Goal: Task Accomplishment & Management: Manage account settings

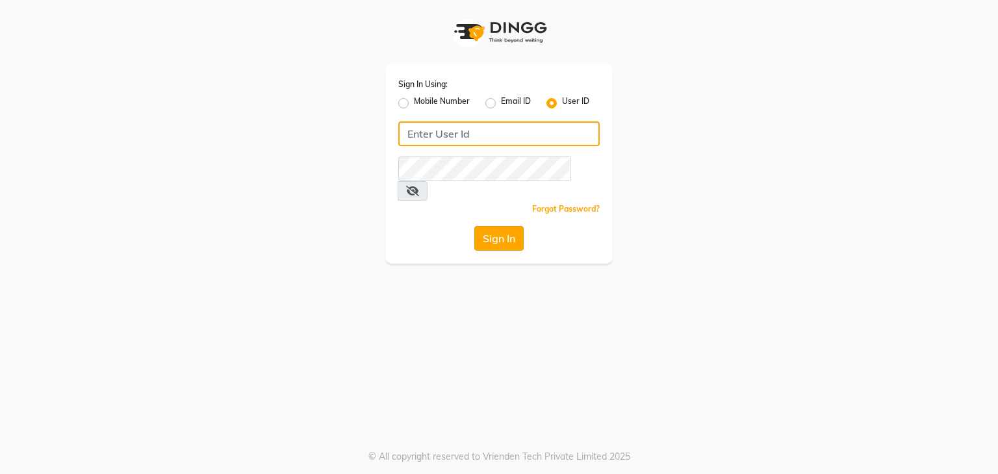
type input "e3591-01"
click at [488, 226] on button "Sign In" at bounding box center [498, 238] width 49 height 25
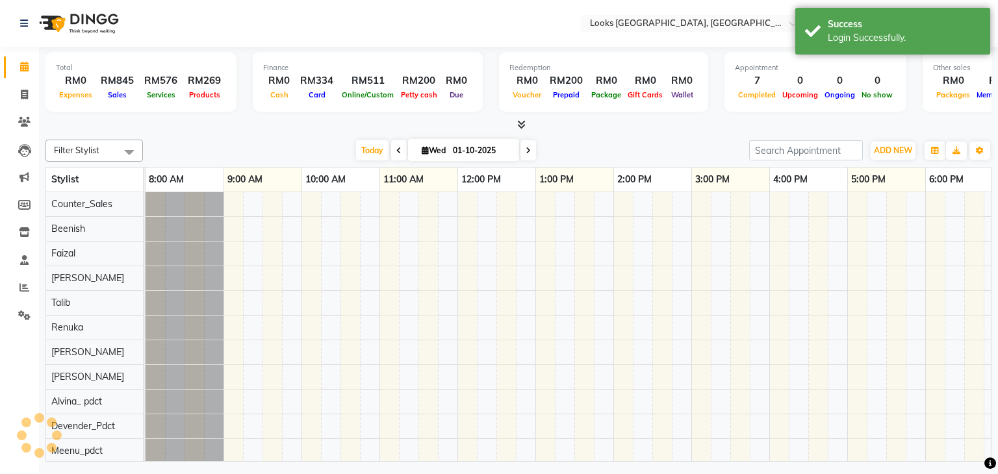
scroll to position [0, 168]
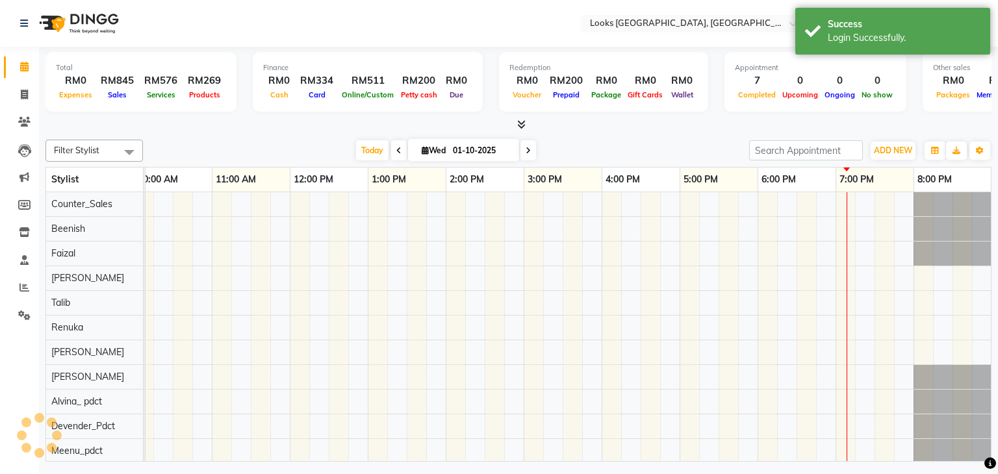
select select "en"
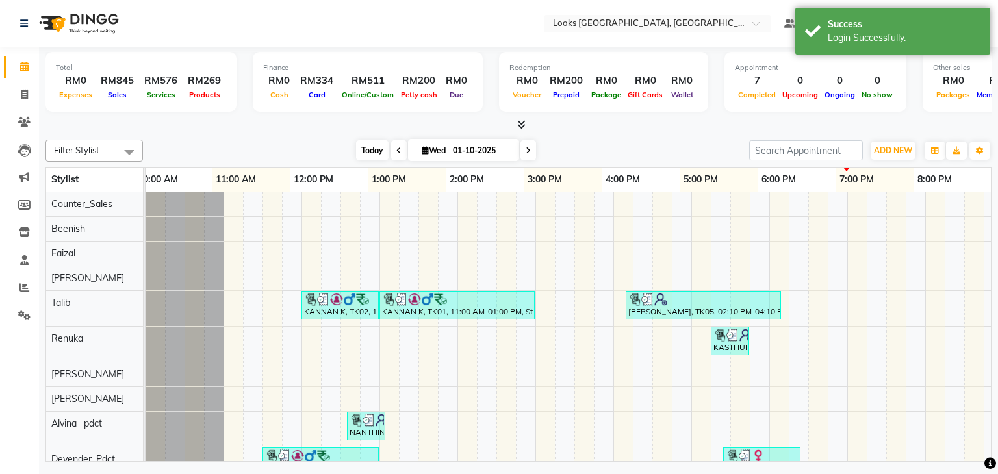
scroll to position [0, 0]
click at [377, 157] on span "Today" at bounding box center [372, 150] width 32 height 20
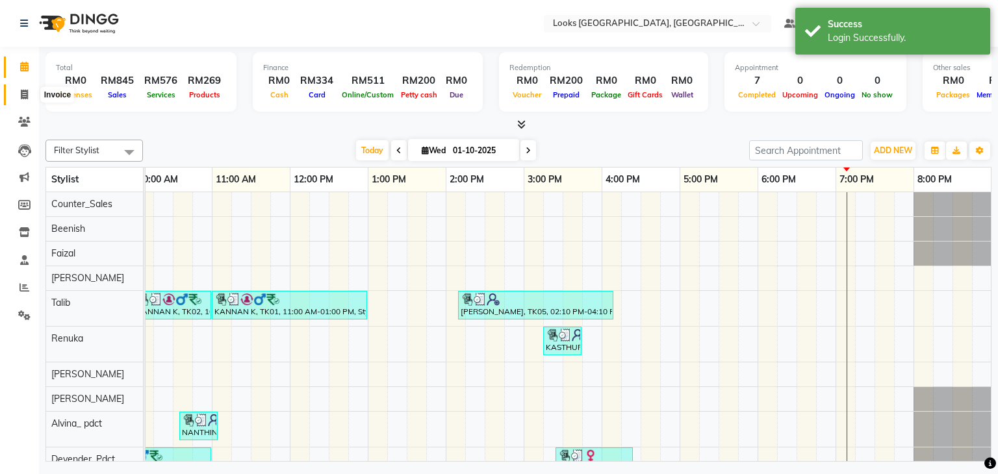
click at [25, 97] on icon at bounding box center [24, 95] width 7 height 10
select select "service"
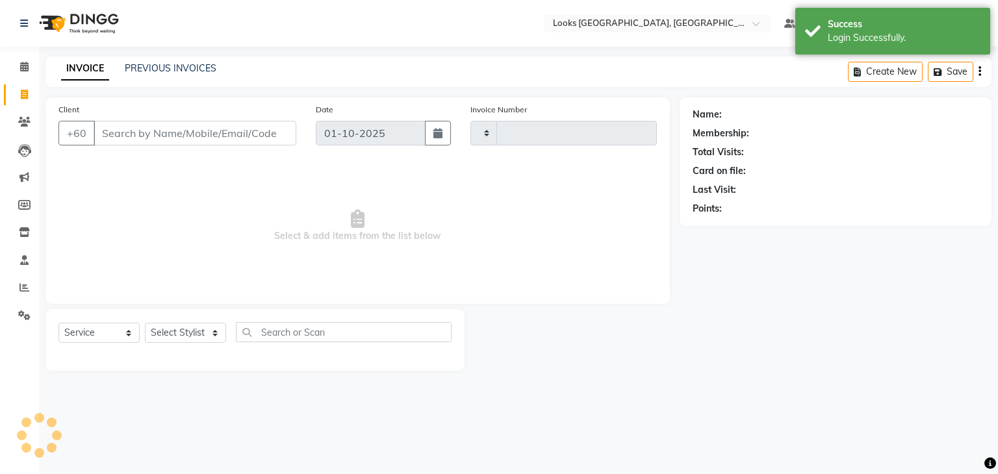
type input "1596"
select select "8109"
click at [169, 72] on link "PREVIOUS INVOICES" at bounding box center [171, 68] width 92 height 12
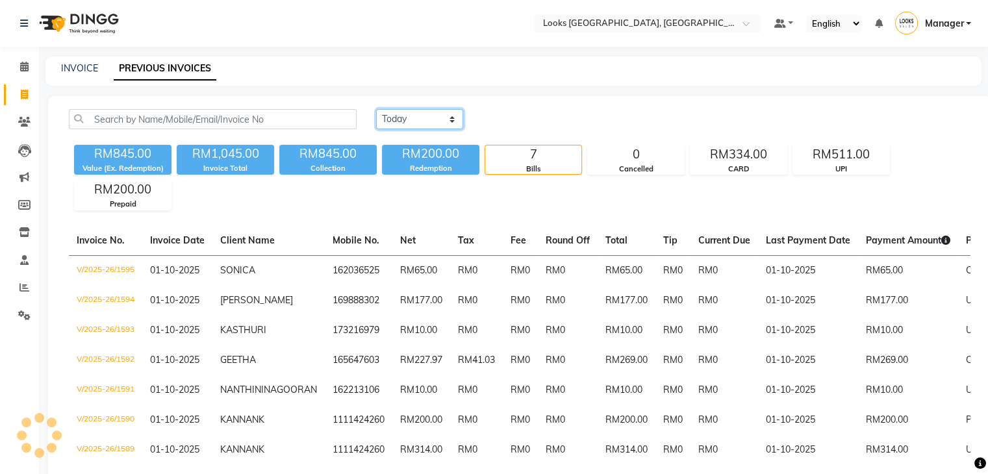
click at [423, 118] on select "[DATE] [DATE] Custom Range" at bounding box center [419, 119] width 87 height 20
click at [534, 127] on div "[DATE] [DATE] Custom Range" at bounding box center [673, 119] width 594 height 20
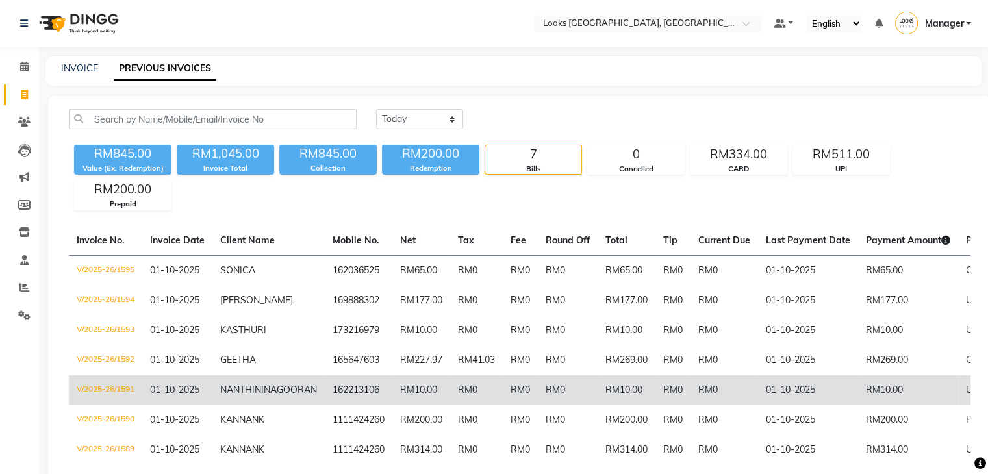
scroll to position [84, 0]
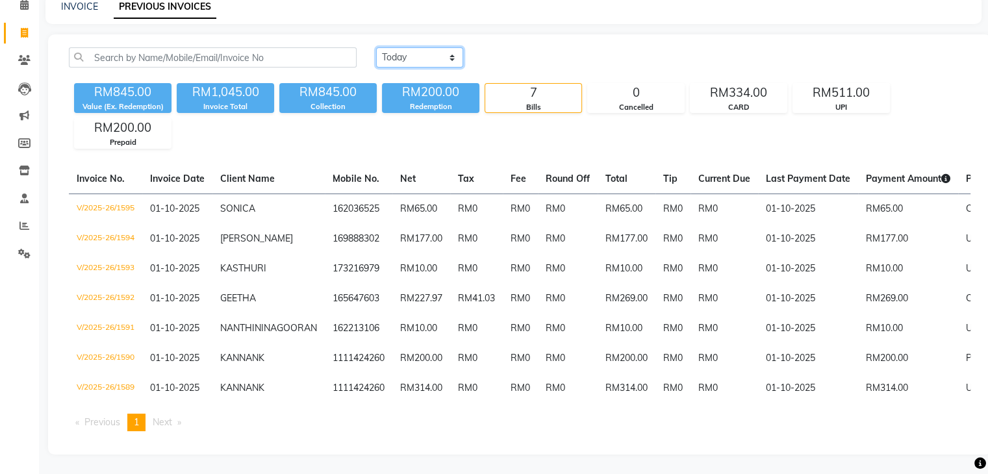
click at [449, 47] on select "[DATE] [DATE] Custom Range" at bounding box center [419, 57] width 87 height 20
select select "[DATE]"
click at [376, 47] on select "[DATE] [DATE] Custom Range" at bounding box center [419, 57] width 87 height 20
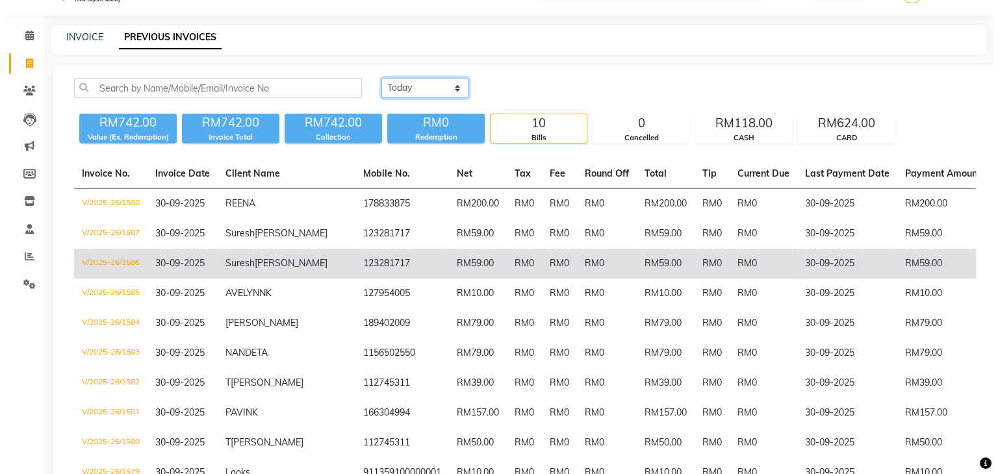
scroll to position [0, 0]
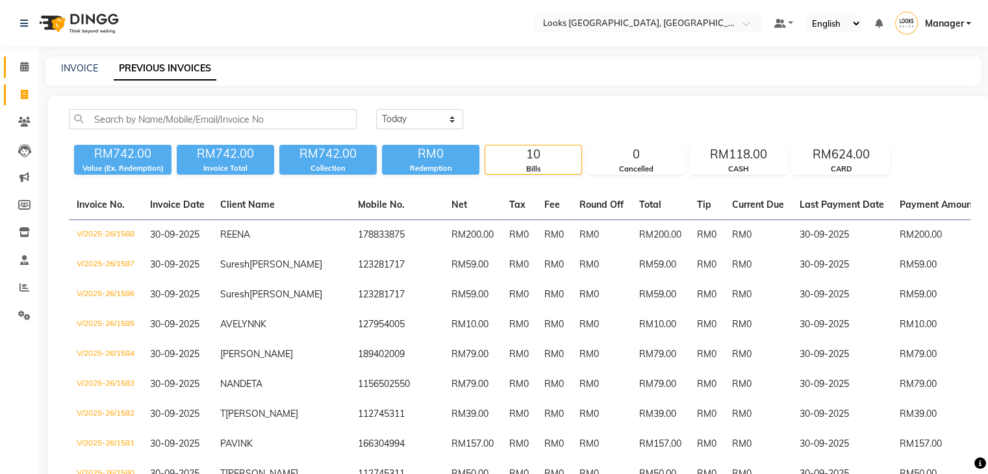
click at [23, 76] on link "Calendar" at bounding box center [19, 67] width 31 height 21
